Goal: Transaction & Acquisition: Purchase product/service

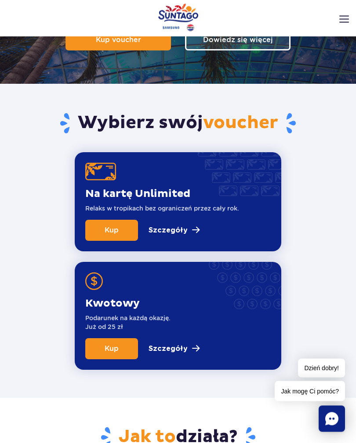
scroll to position [150, 0]
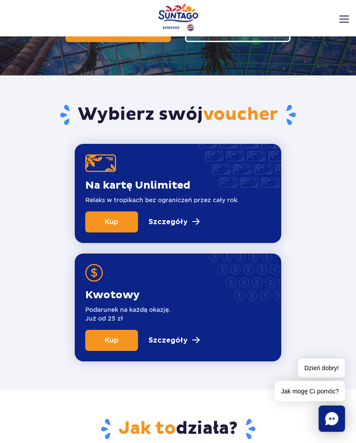
click at [174, 337] on p "Szczegóły" at bounding box center [167, 341] width 39 height 11
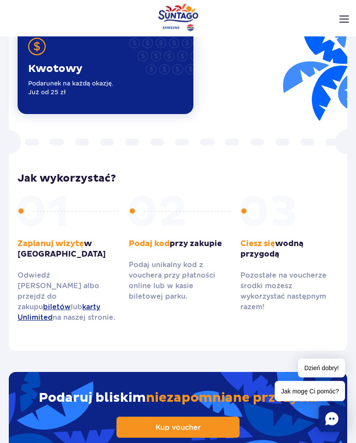
scroll to position [1305, 0]
click at [44, 90] on p "Podarunek na każdą okazję. Już od 25 zł" at bounding box center [70, 88] width 85 height 18
click at [54, 75] on p "Kwotowy" at bounding box center [70, 68] width 85 height 13
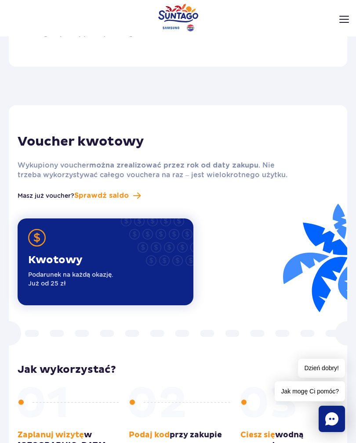
scroll to position [1104, 0]
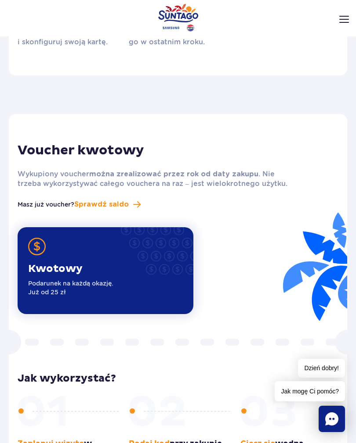
click at [101, 205] on span "Sprawdź saldo" at bounding box center [101, 204] width 54 height 11
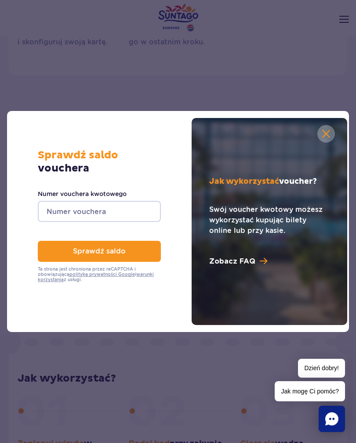
click at [325, 136] on button "button" at bounding box center [326, 134] width 18 height 18
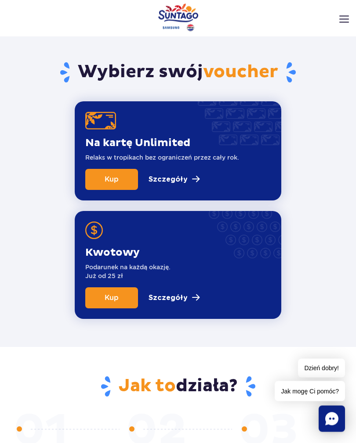
scroll to position [193, 0]
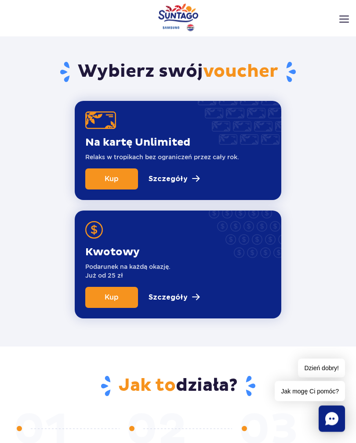
click at [105, 295] on span "Kup" at bounding box center [112, 298] width 14 height 8
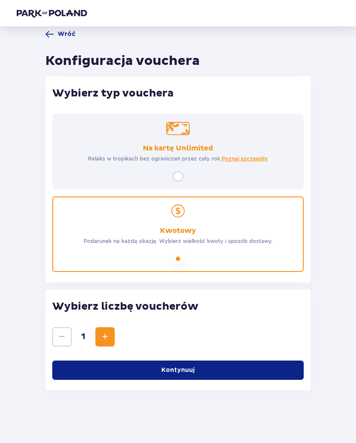
scroll to position [14, 0]
click at [110, 330] on button "Zwiększ" at bounding box center [104, 337] width 19 height 19
click at [64, 339] on button "Zmniejsz" at bounding box center [61, 337] width 19 height 19
click at [106, 334] on span "Zwiększ" at bounding box center [105, 337] width 11 height 11
click at [95, 366] on button "Kontynuuj" at bounding box center [177, 370] width 251 height 19
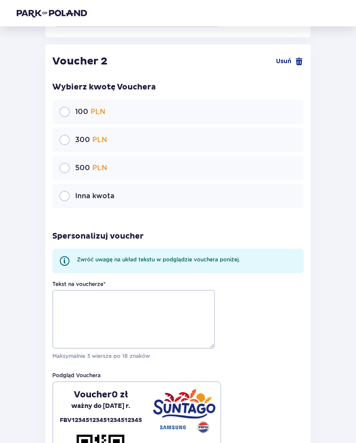
scroll to position [825, 0]
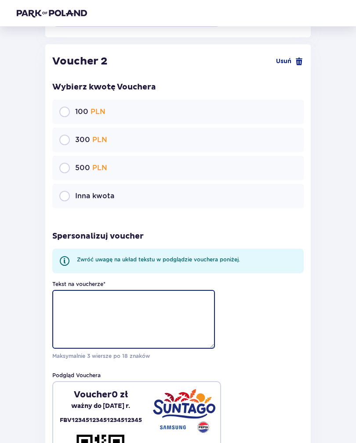
click at [90, 292] on textarea "Tekst na voucherze *" at bounding box center [133, 320] width 162 height 59
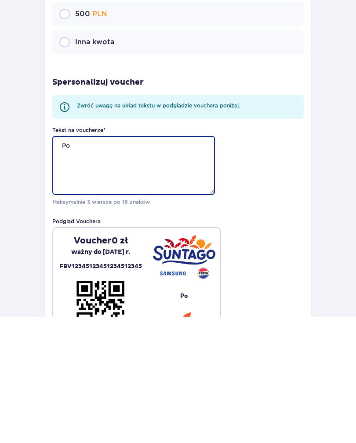
type textarea "P"
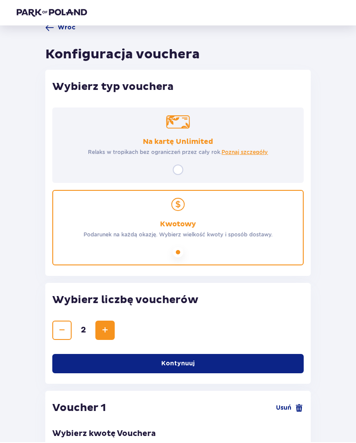
scroll to position [4, 0]
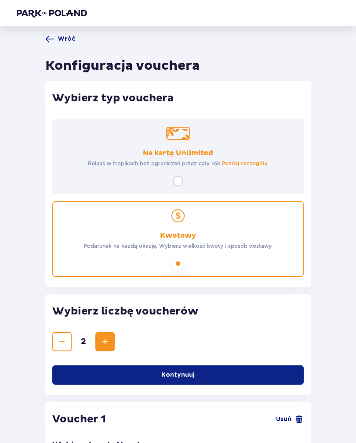
type textarea "Czas"
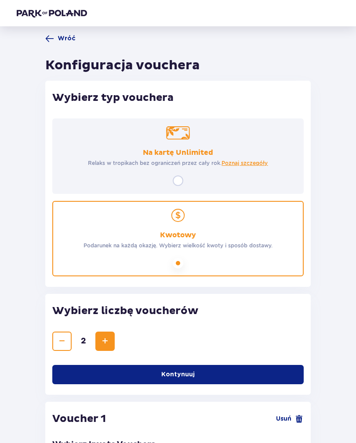
click at [52, 41] on span at bounding box center [49, 39] width 9 height 9
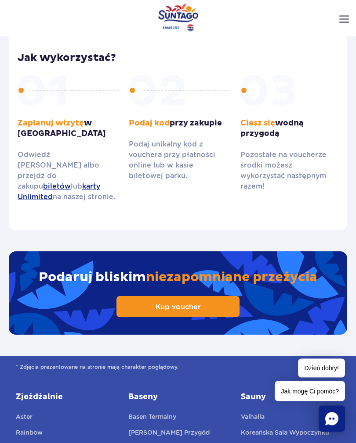
scroll to position [1425, 0]
click at [252, 131] on p "Ciesz się wodną przygodą" at bounding box center [289, 128] width 98 height 21
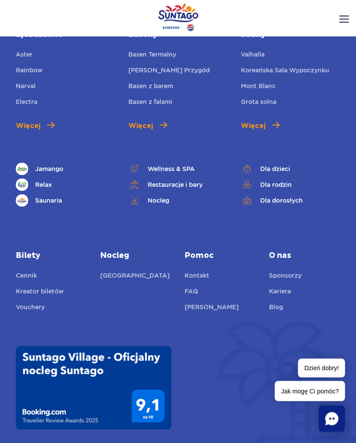
scroll to position [1788, 0]
click at [198, 287] on link "FAQ" at bounding box center [191, 293] width 14 height 12
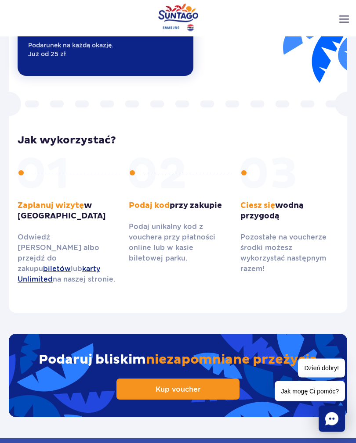
scroll to position [1343, 0]
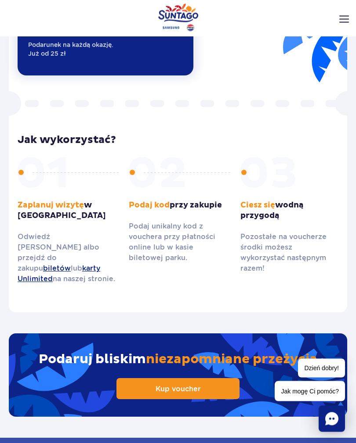
click at [328, 426] on icon "Chat" at bounding box center [331, 419] width 13 height 13
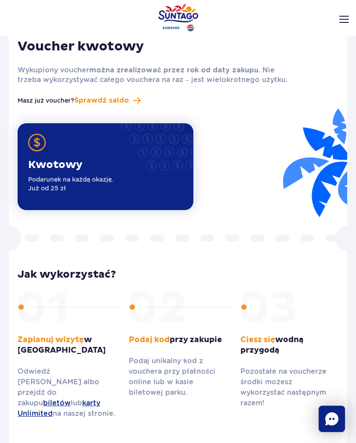
scroll to position [1212, 0]
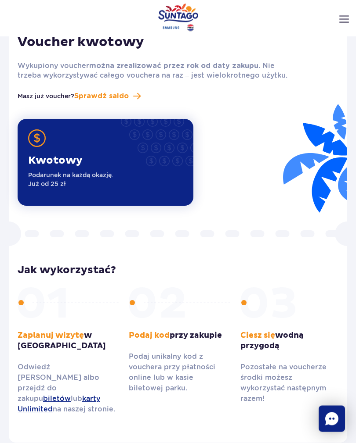
click at [52, 164] on p "Kwotowy" at bounding box center [70, 161] width 85 height 13
click at [49, 164] on p "Kwotowy" at bounding box center [70, 161] width 85 height 13
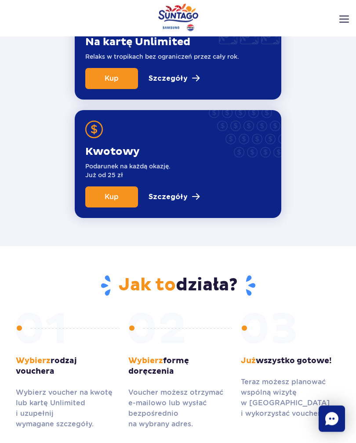
scroll to position [293, 0]
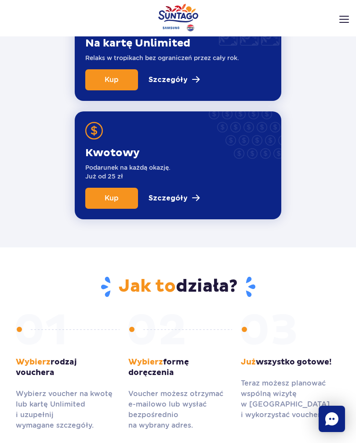
click at [105, 199] on span "Kup" at bounding box center [112, 198] width 14 height 8
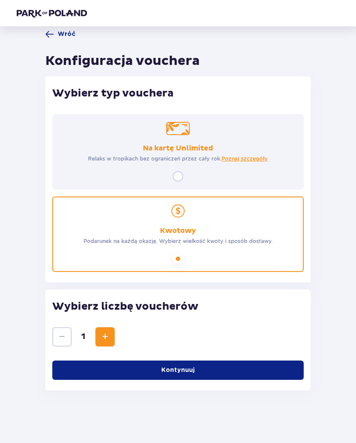
click at [119, 364] on button "Kontynuuj" at bounding box center [177, 370] width 251 height 19
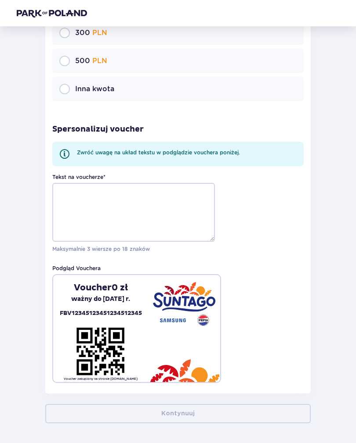
scroll to position [485, 0]
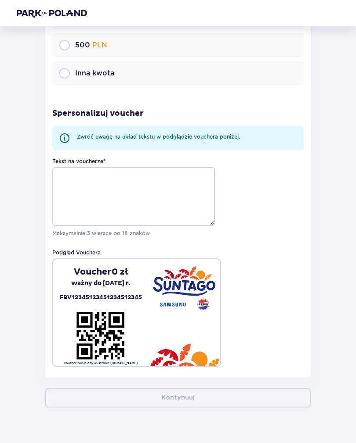
click at [91, 293] on p "FBV12345123451234512345" at bounding box center [101, 298] width 82 height 10
click at [79, 184] on textarea "Tekst na voucherze *" at bounding box center [133, 196] width 162 height 59
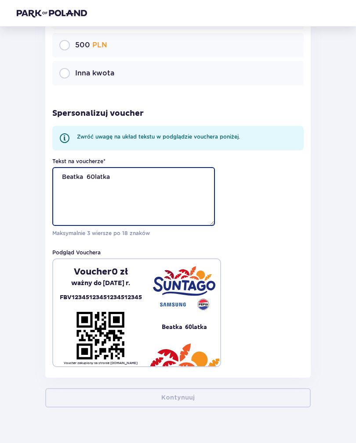
click at [93, 171] on textarea "Beatka 60latka" at bounding box center [133, 196] width 162 height 59
click at [148, 168] on textarea "Beatka 60latka" at bounding box center [133, 196] width 162 height 59
click at [120, 171] on textarea "Beatka 60latka" at bounding box center [133, 196] width 162 height 59
click at [96, 171] on textarea "Beatka 60 latka" at bounding box center [133, 196] width 162 height 59
click at [112, 173] on textarea "[PERSON_NAME] 60latka" at bounding box center [133, 196] width 162 height 59
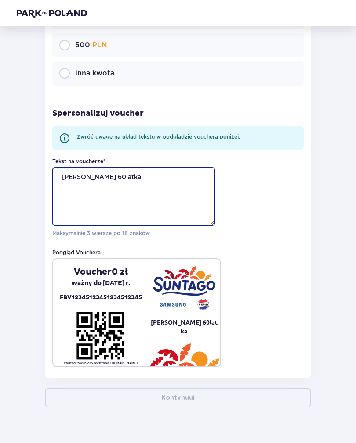
click at [113, 174] on textarea "[PERSON_NAME] 60latka" at bounding box center [133, 196] width 162 height 59
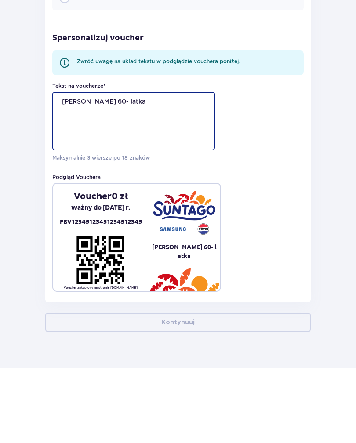
click at [103, 167] on textarea "Beatka Młoda 60- latka" at bounding box center [133, 196] width 162 height 59
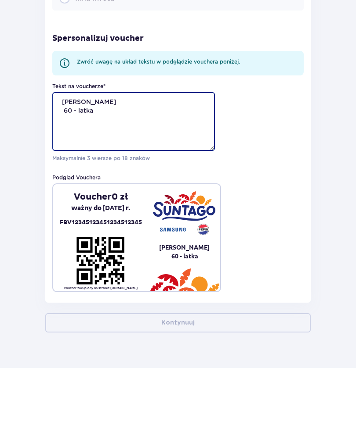
click at [105, 167] on textarea "Beatka Młoda 60 - latka" at bounding box center [133, 196] width 162 height 59
type textarea "Beatka Młoda 60 - latka 💕"
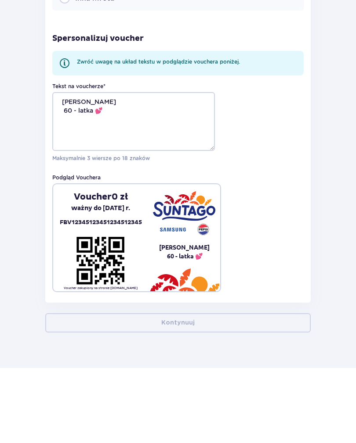
click at [280, 217] on div "Tekst na voucherze * Beatka Młoda 60 - latka 💕 Maksymalnie 3 wiersze po 18 znak…" at bounding box center [177, 263] width 251 height 210
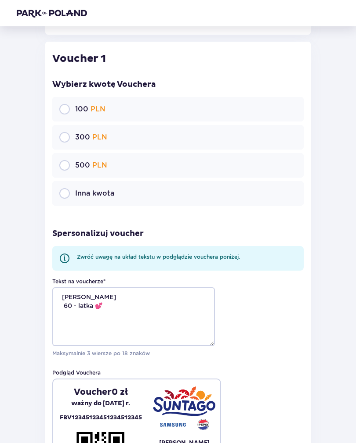
click at [78, 189] on p "Inna kwota" at bounding box center [94, 194] width 39 height 10
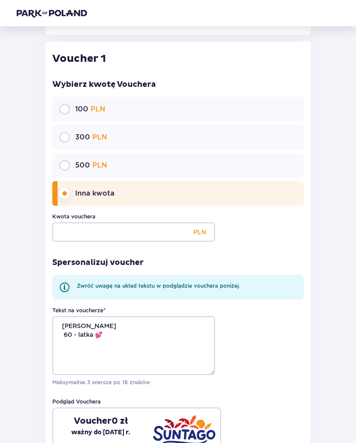
scroll to position [365, 0]
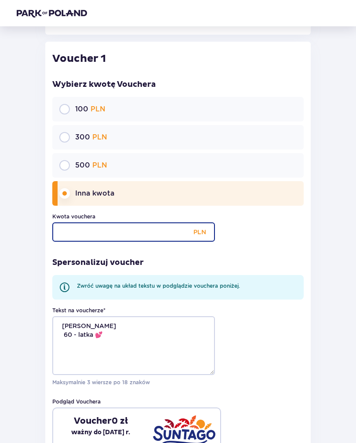
click at [100, 226] on input "Kwota vouchera" at bounding box center [133, 232] width 162 height 19
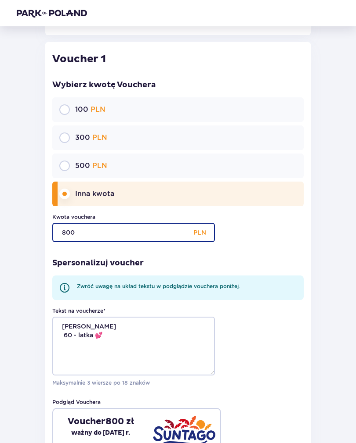
type input "800"
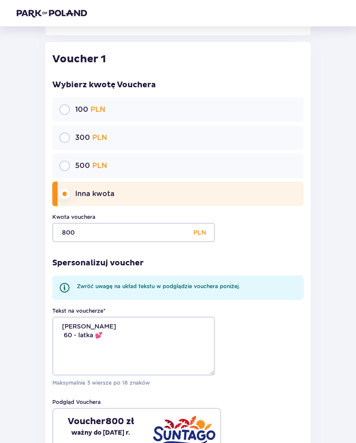
click at [22, 253] on div "Wróć Konfiguracja vouchera Wybierz typ vouchera Na kartę Unlimited Relaks w tro…" at bounding box center [178, 134] width 336 height 920
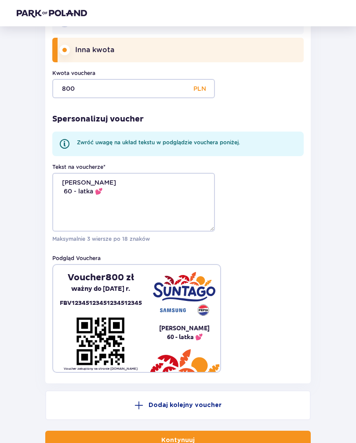
scroll to position [518, 0]
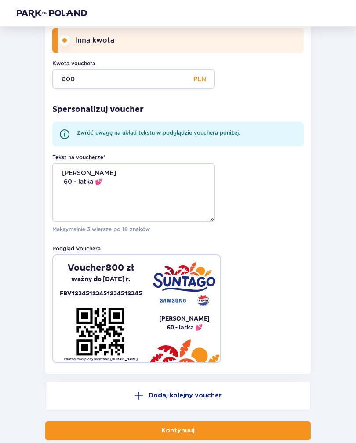
click at [110, 425] on button "Kontynuuj" at bounding box center [177, 431] width 265 height 19
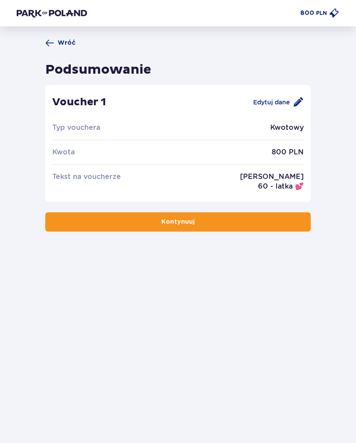
click at [271, 106] on div "Edytuj dane" at bounding box center [278, 102] width 50 height 11
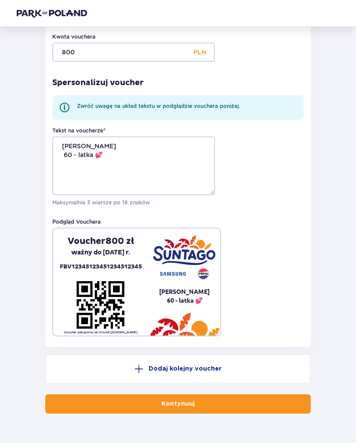
scroll to position [551, 0]
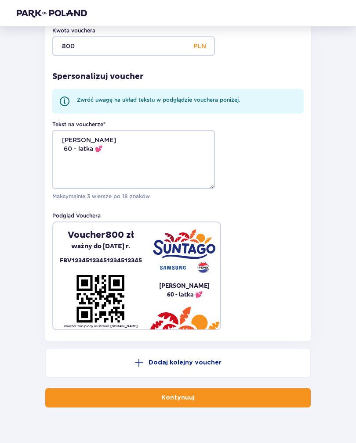
click at [117, 393] on button "Kontynuuj" at bounding box center [177, 398] width 265 height 19
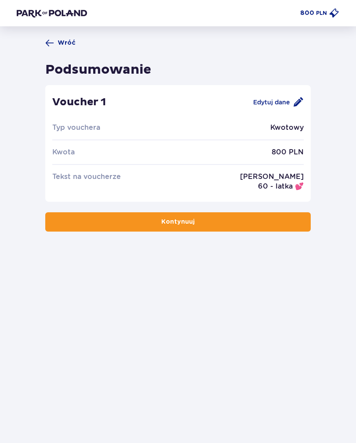
click at [73, 220] on button "Kontynuuj" at bounding box center [177, 222] width 265 height 19
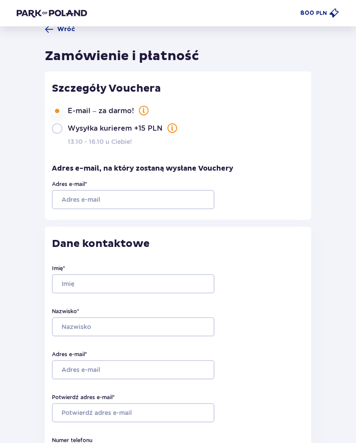
click at [141, 103] on div "Szczegóły Vouchera" at bounding box center [178, 95] width 252 height 24
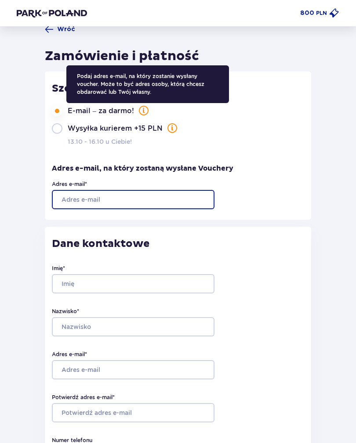
click at [77, 203] on input "Adres e-mail *" at bounding box center [133, 199] width 162 height 19
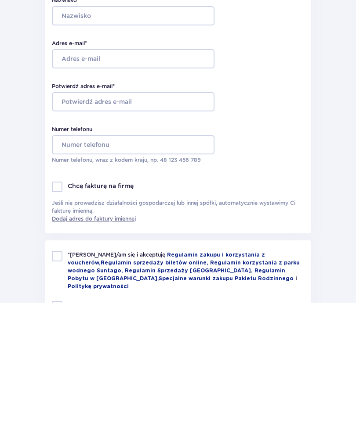
scroll to position [185, 0]
type input "[EMAIL_ADDRESS][DOMAIN_NAME]"
click at [57, 391] on div at bounding box center [57, 396] width 11 height 11
checkbox input "true"
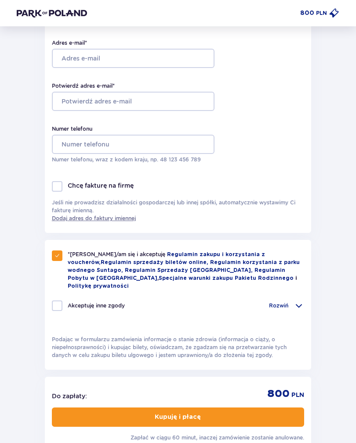
click at [56, 301] on div at bounding box center [57, 306] width 11 height 11
checkbox input "true"
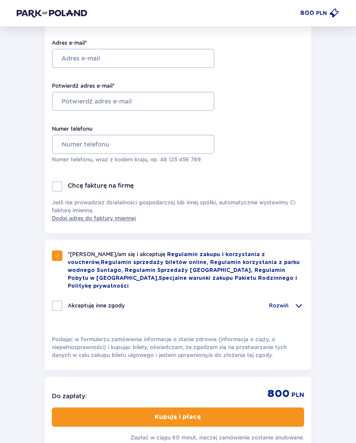
checkbox input "true"
click at [280, 302] on p "Rozwiń" at bounding box center [278, 306] width 19 height 8
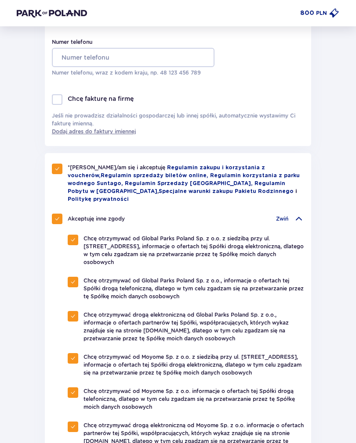
scroll to position [412, 0]
click at [72, 238] on span at bounding box center [72, 240] width 5 height 5
checkbox input "false"
click at [70, 280] on span at bounding box center [72, 282] width 5 height 5
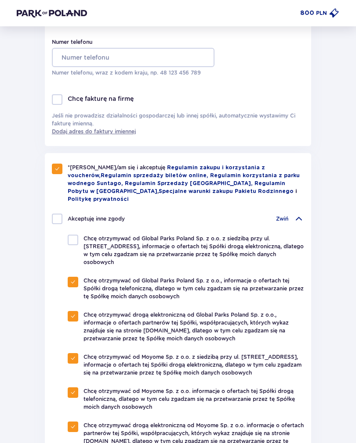
checkbox input "false"
click at [54, 214] on div at bounding box center [57, 219] width 11 height 11
checkbox input "true"
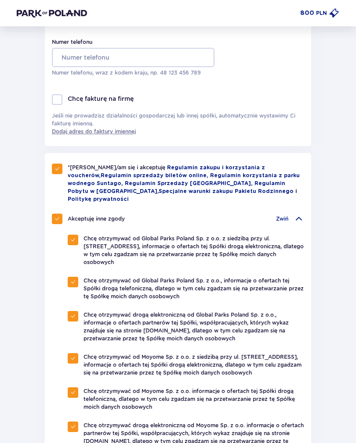
click at [54, 214] on div at bounding box center [57, 219] width 11 height 11
checkbox input "false"
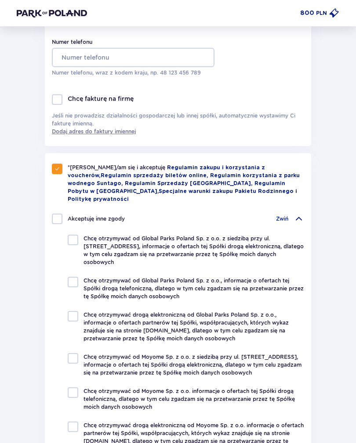
checkbox input "false"
click at [286, 215] on p "Zwiń" at bounding box center [282, 219] width 12 height 8
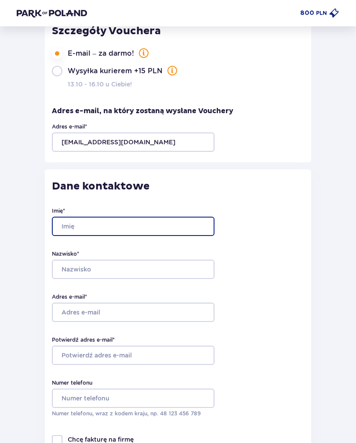
click at [71, 226] on input "Imię *" at bounding box center [133, 226] width 162 height 19
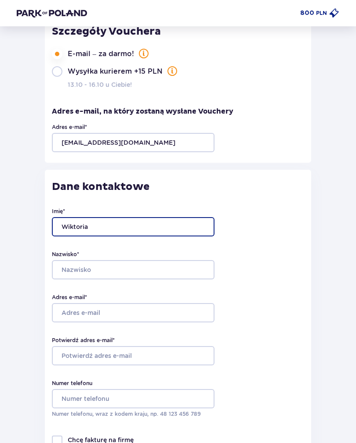
type input "Wiktoria"
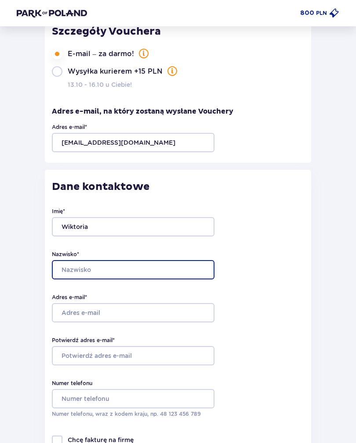
click at [72, 268] on input "Nazwisko *" at bounding box center [133, 269] width 162 height 19
type input "Kasela"
click at [76, 311] on input "Adres e-mail *" at bounding box center [133, 312] width 162 height 19
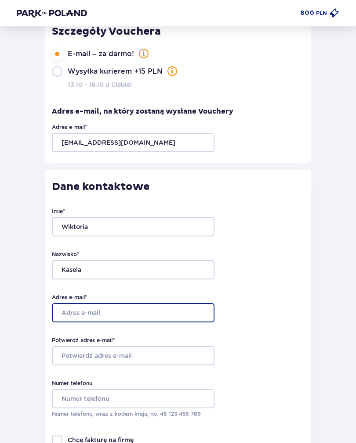
scroll to position [85, 0]
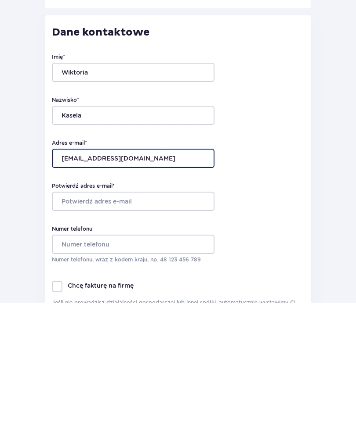
type input "[EMAIL_ADDRESS][DOMAIN_NAME]"
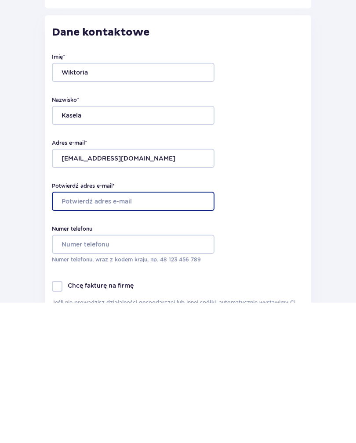
click at [78, 332] on input "Potwierdź adres e-mail *" at bounding box center [133, 341] width 162 height 19
type input "[EMAIL_ADDRESS][DOMAIN_NAME]"
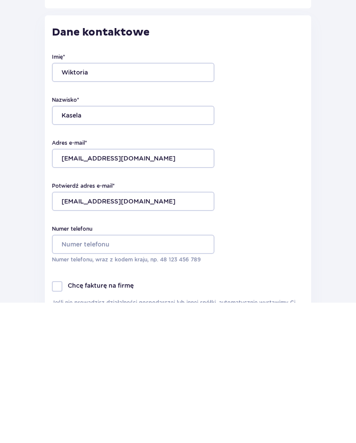
click at [68, 375] on input "Numer telefonu" at bounding box center [133, 384] width 162 height 19
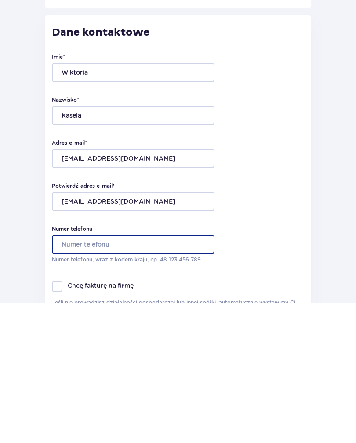
type input "510920230"
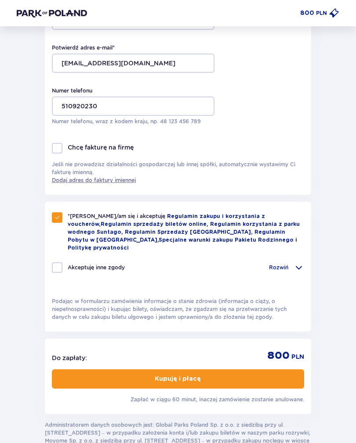
scroll to position [389, 0]
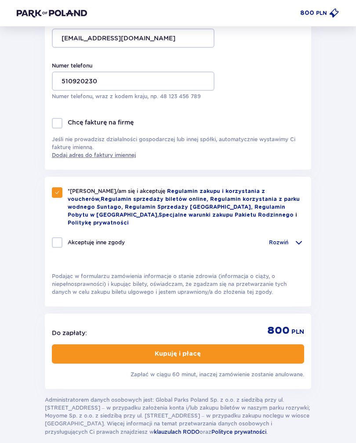
click at [111, 349] on button "Kupuję i płacę" at bounding box center [178, 354] width 252 height 19
